Goal: Navigation & Orientation: Find specific page/section

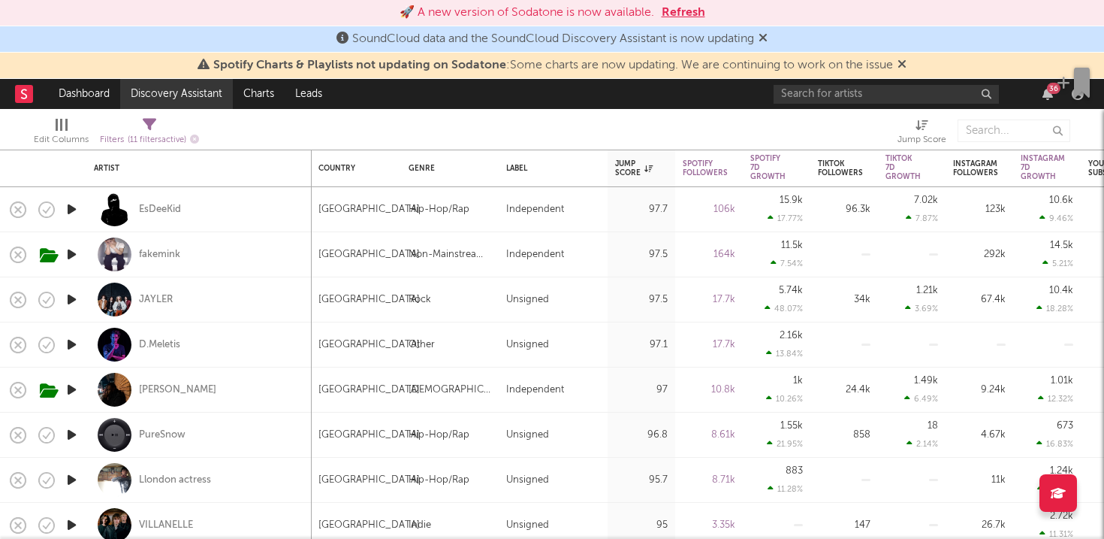
click at [159, 89] on link "Discovery Assistant" at bounding box center [176, 94] width 113 height 30
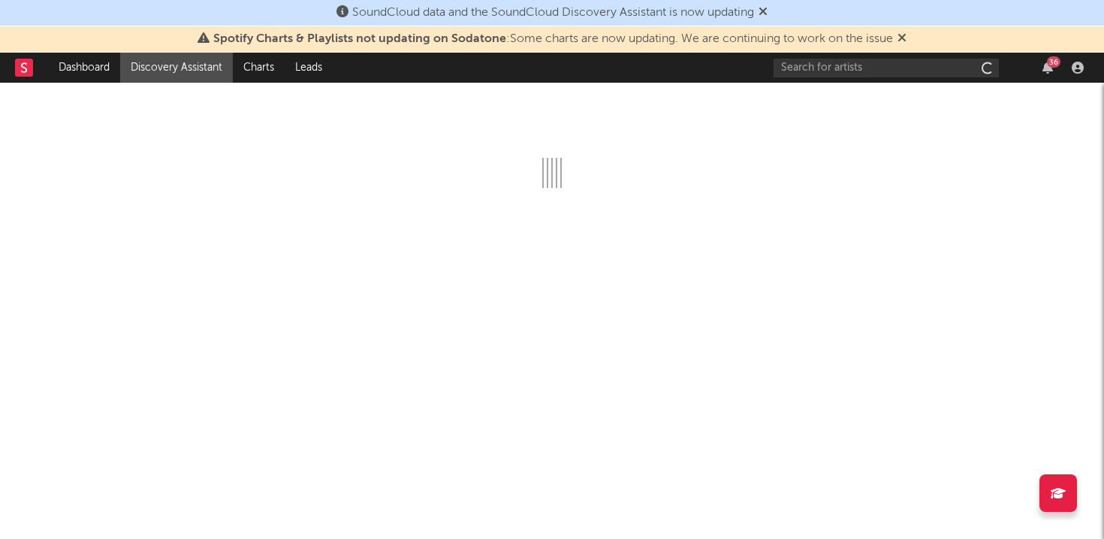
click at [93, 76] on link "Dashboard" at bounding box center [84, 68] width 72 height 30
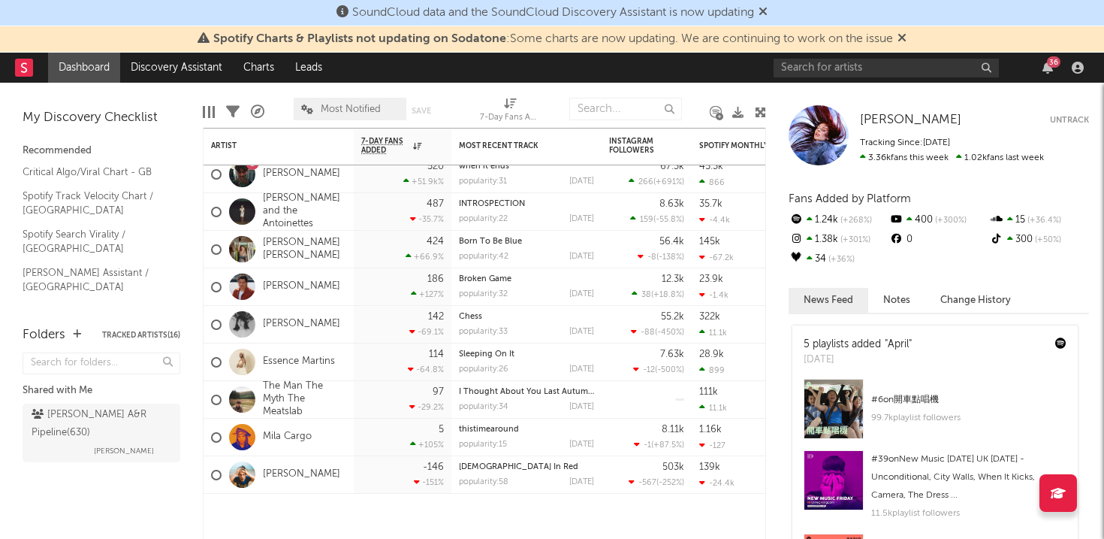
click at [768, 6] on icon at bounding box center [763, 11] width 9 height 12
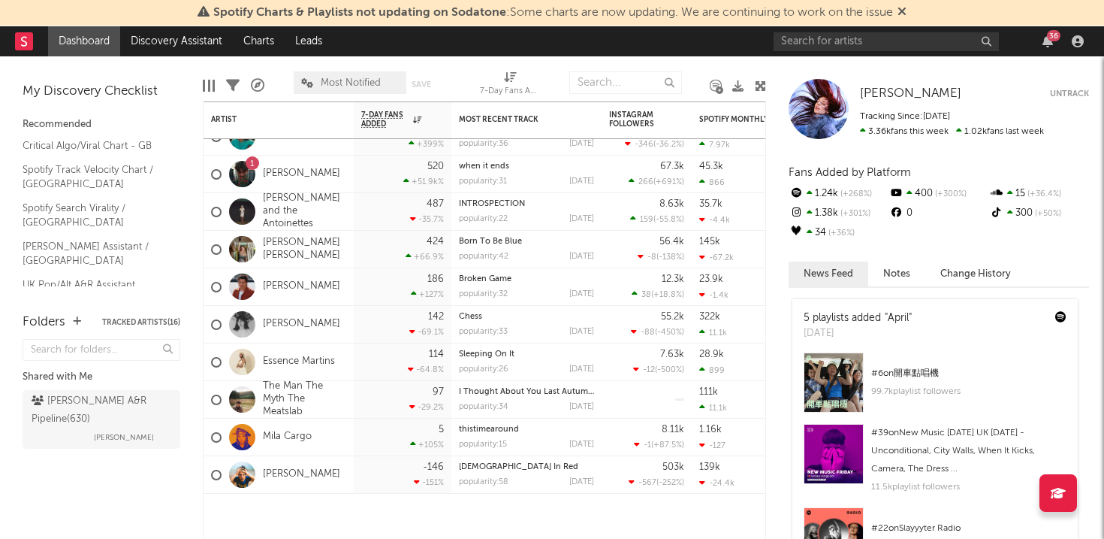
click at [901, 11] on icon at bounding box center [902, 11] width 9 height 12
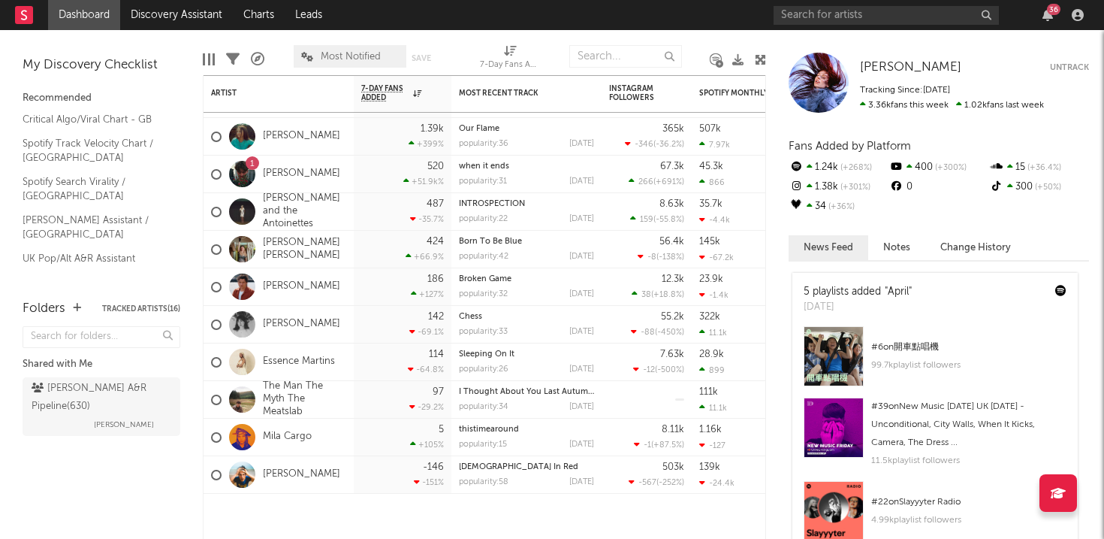
click at [1040, 14] on div "36" at bounding box center [1048, 15] width 23 height 12
click at [1045, 13] on icon "button" at bounding box center [1048, 15] width 11 height 12
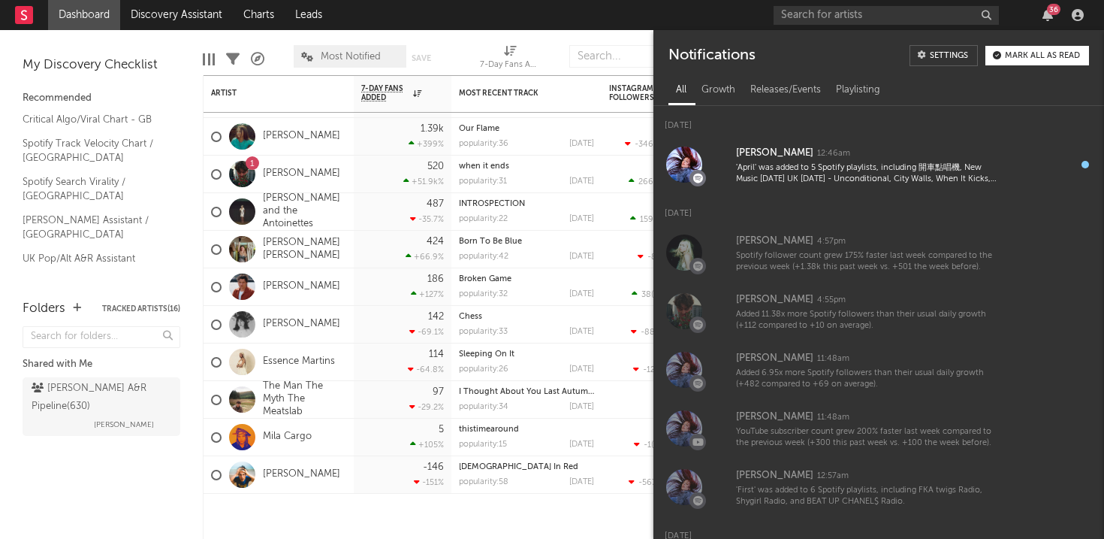
click at [1034, 32] on div "Notifications Settings Mark all as read" at bounding box center [879, 50] width 451 height 40
click at [999, 59] on icon "button" at bounding box center [997, 56] width 8 height 8
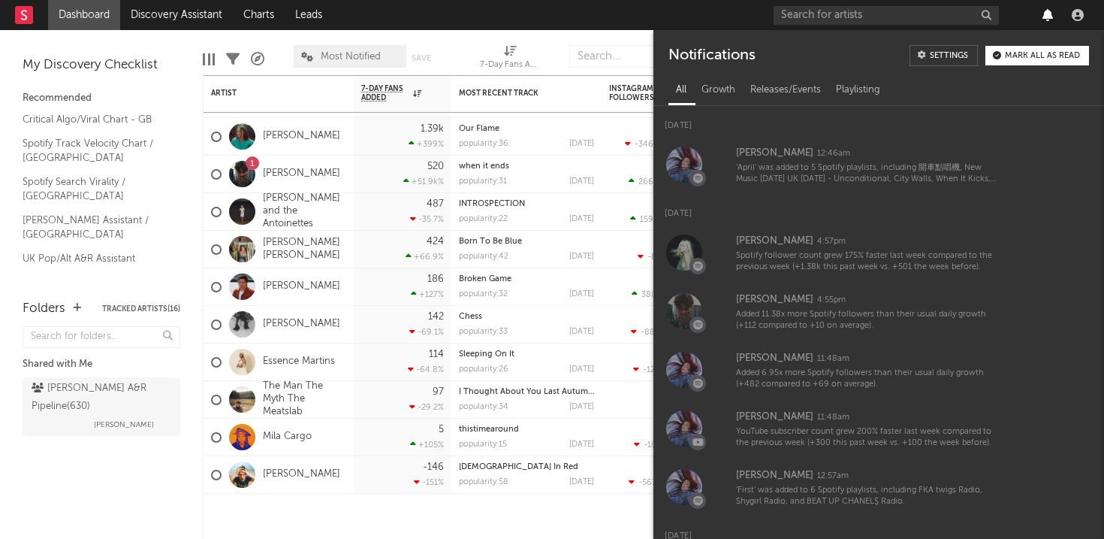
click at [1044, 13] on icon "button" at bounding box center [1048, 15] width 11 height 12
